Goal: Information Seeking & Learning: Understand process/instructions

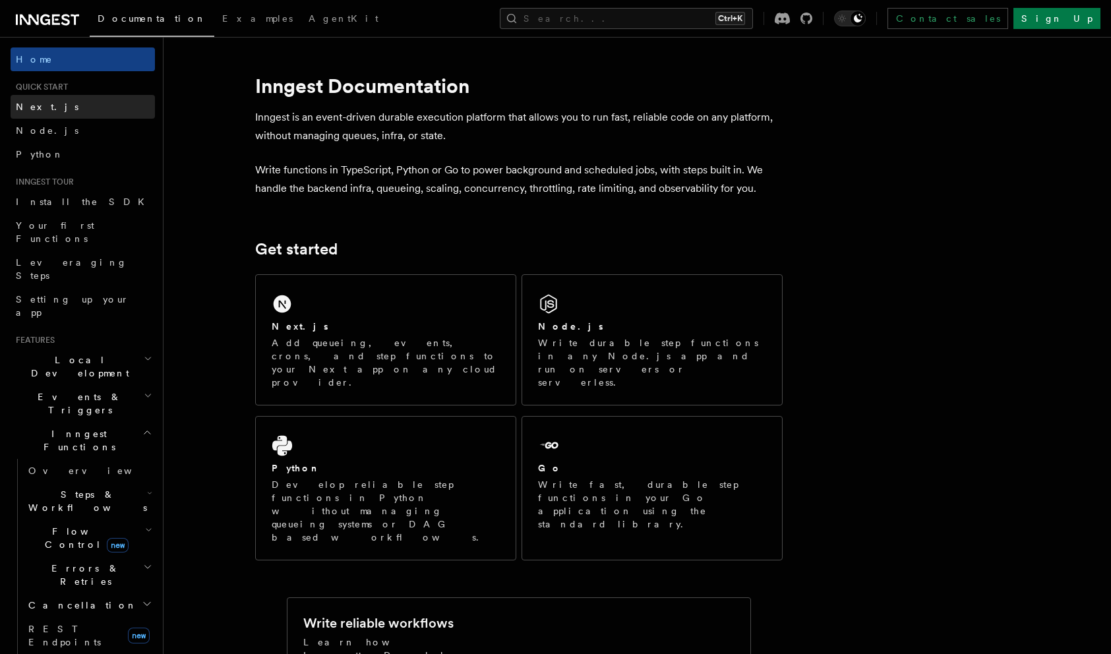
click at [48, 107] on link "Next.js" at bounding box center [83, 107] width 144 height 24
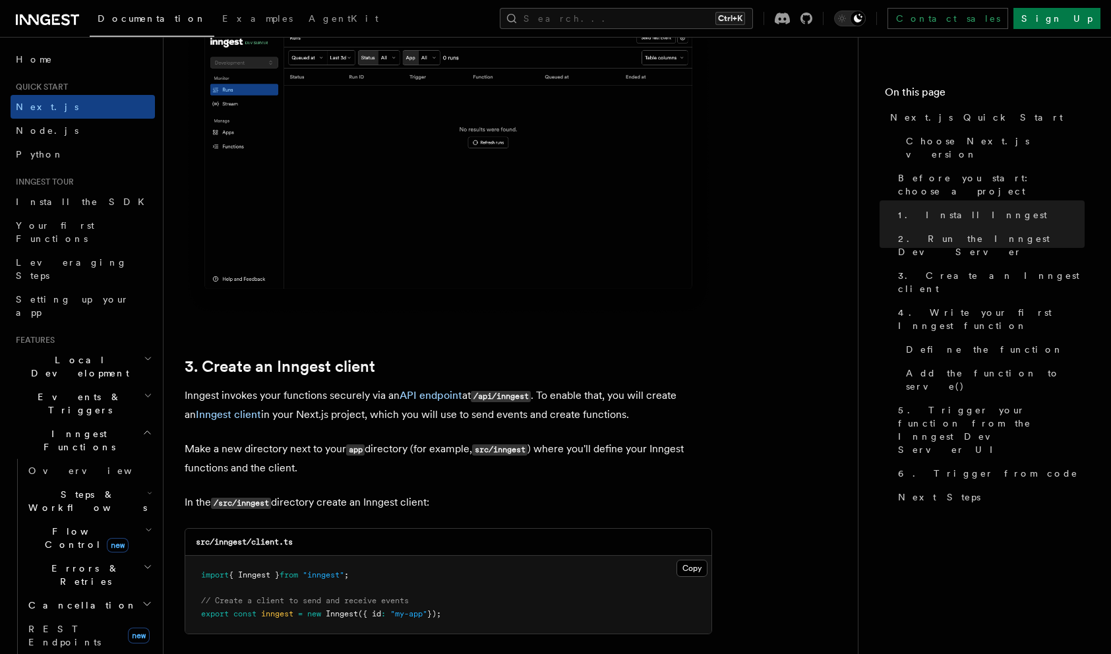
scroll to position [1451, 0]
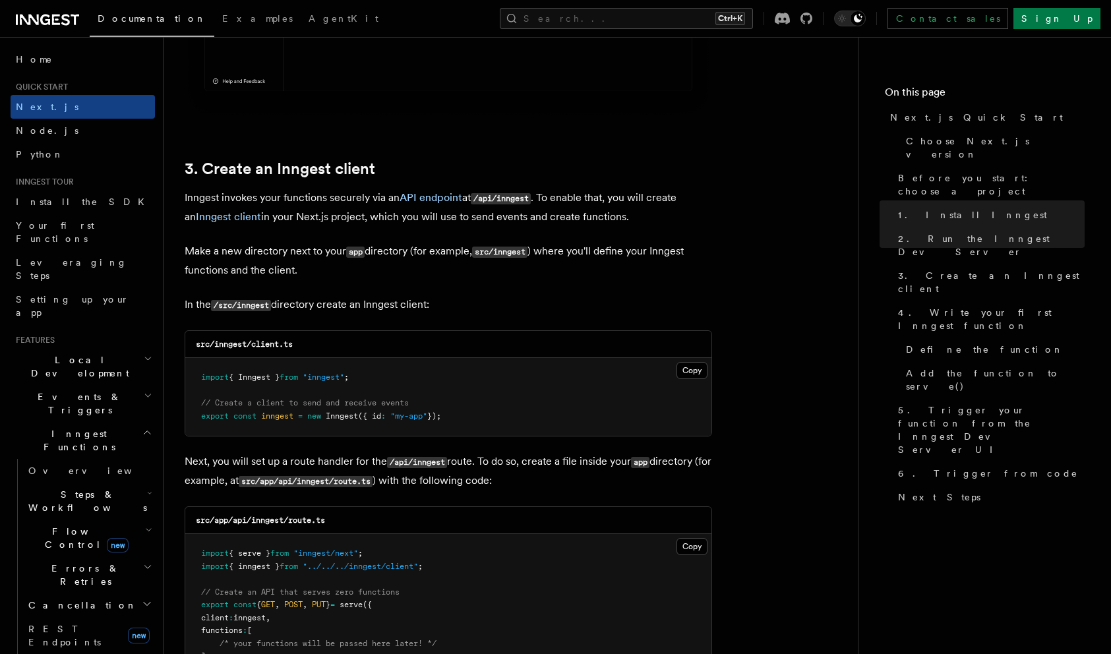
click at [1083, 517] on nav "On this page Next.js Quick Start Choose Next.js version Before you start: choos…" at bounding box center [984, 345] width 253 height 617
click at [698, 378] on button "Copy Copied" at bounding box center [691, 370] width 31 height 17
click at [1060, 73] on nav "On this page Next.js Quick Start Choose Next.js version Before you start: choos…" at bounding box center [984, 345] width 253 height 617
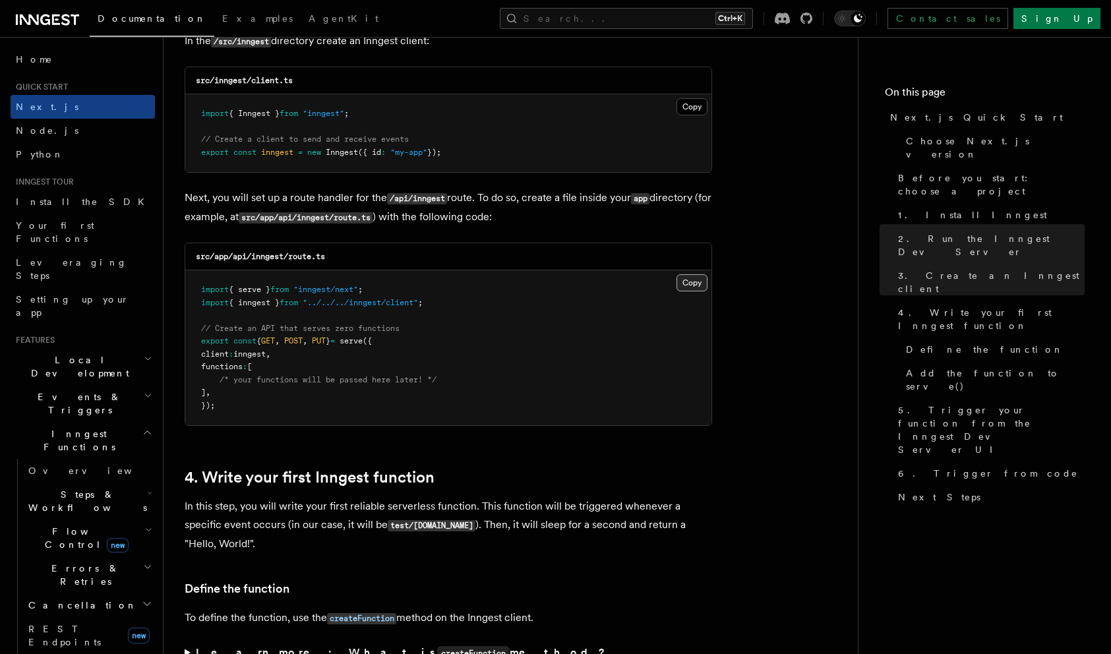
click at [690, 286] on button "Copy Copied" at bounding box center [691, 282] width 31 height 17
click at [1083, 41] on nav "On this page Next.js Quick Start Choose Next.js version Before you start: choos…" at bounding box center [984, 345] width 253 height 617
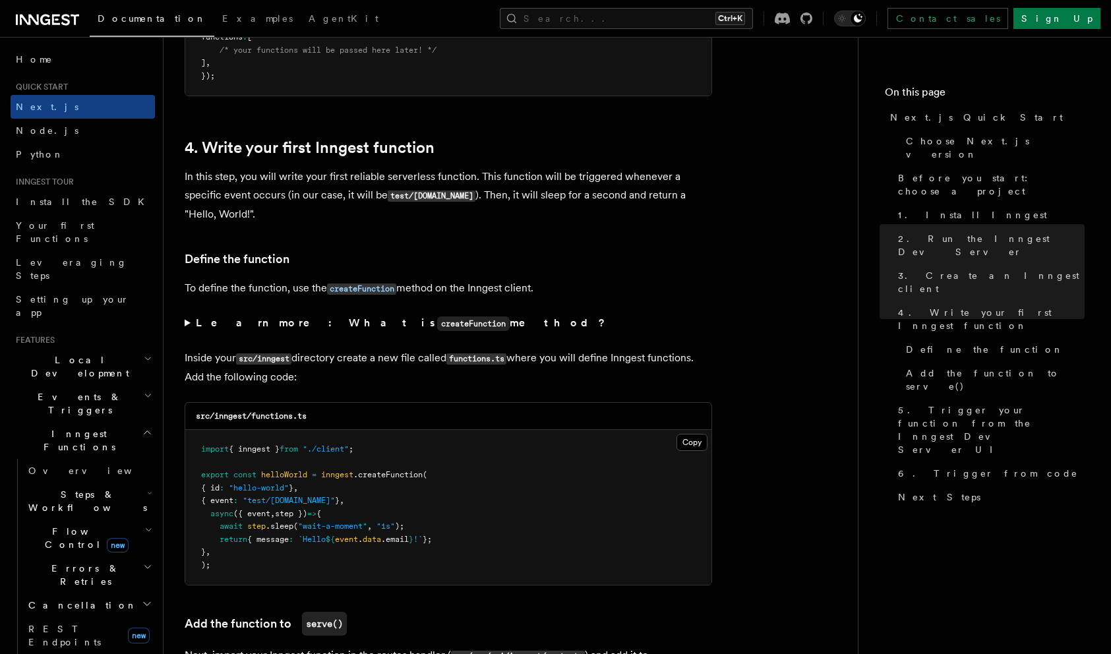
scroll to position [2176, 0]
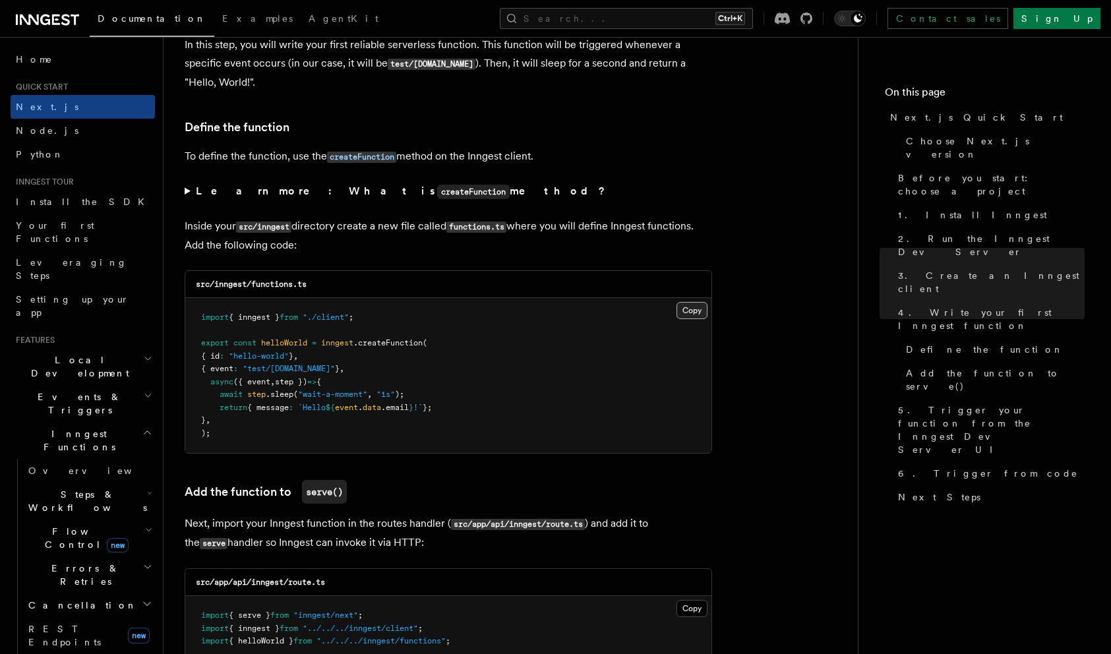
click at [698, 307] on button "Copy Copied" at bounding box center [691, 310] width 31 height 17
click at [1043, 485] on link "Next Steps" at bounding box center [989, 497] width 192 height 24
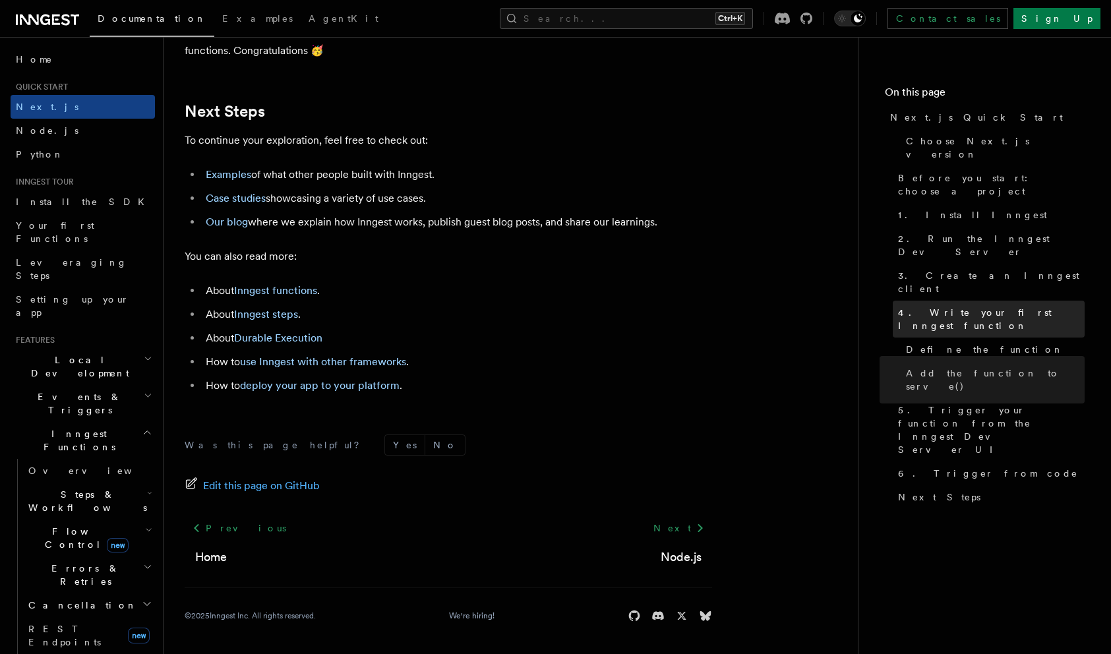
click at [940, 301] on link "4. Write your first Inngest function" at bounding box center [989, 319] width 192 height 37
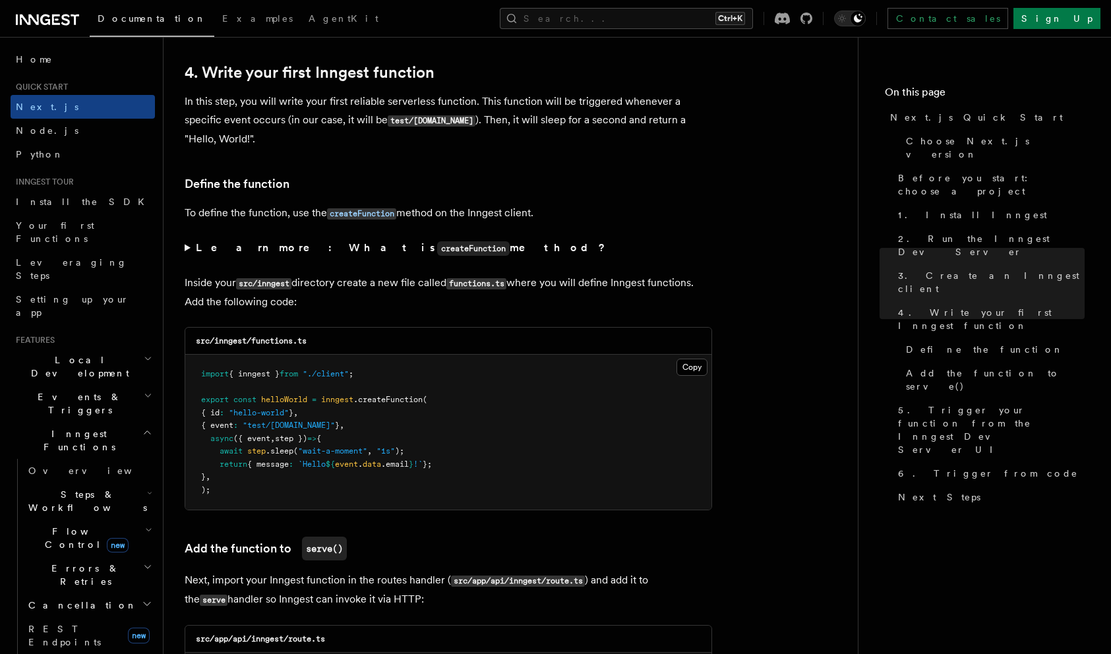
scroll to position [2185, 0]
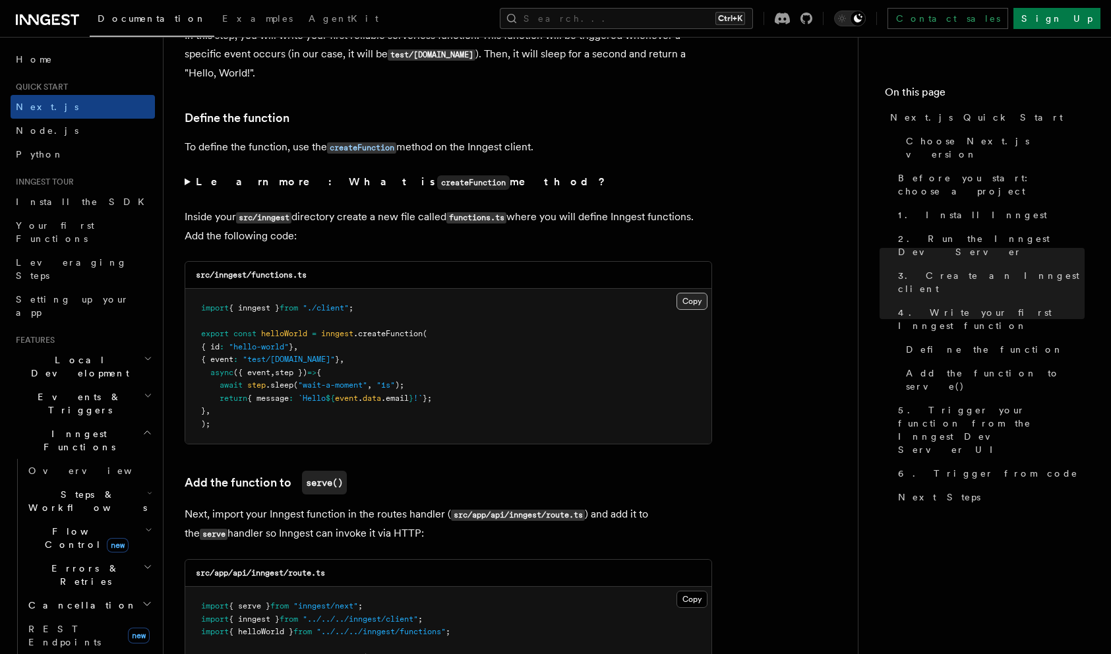
click at [689, 295] on button "Copy Copied" at bounding box center [691, 301] width 31 height 17
click at [1059, 540] on nav "On this page Next.js Quick Start Choose Next.js version Before you start: choos…" at bounding box center [984, 345] width 253 height 617
